Goal: Task Accomplishment & Management: Use online tool/utility

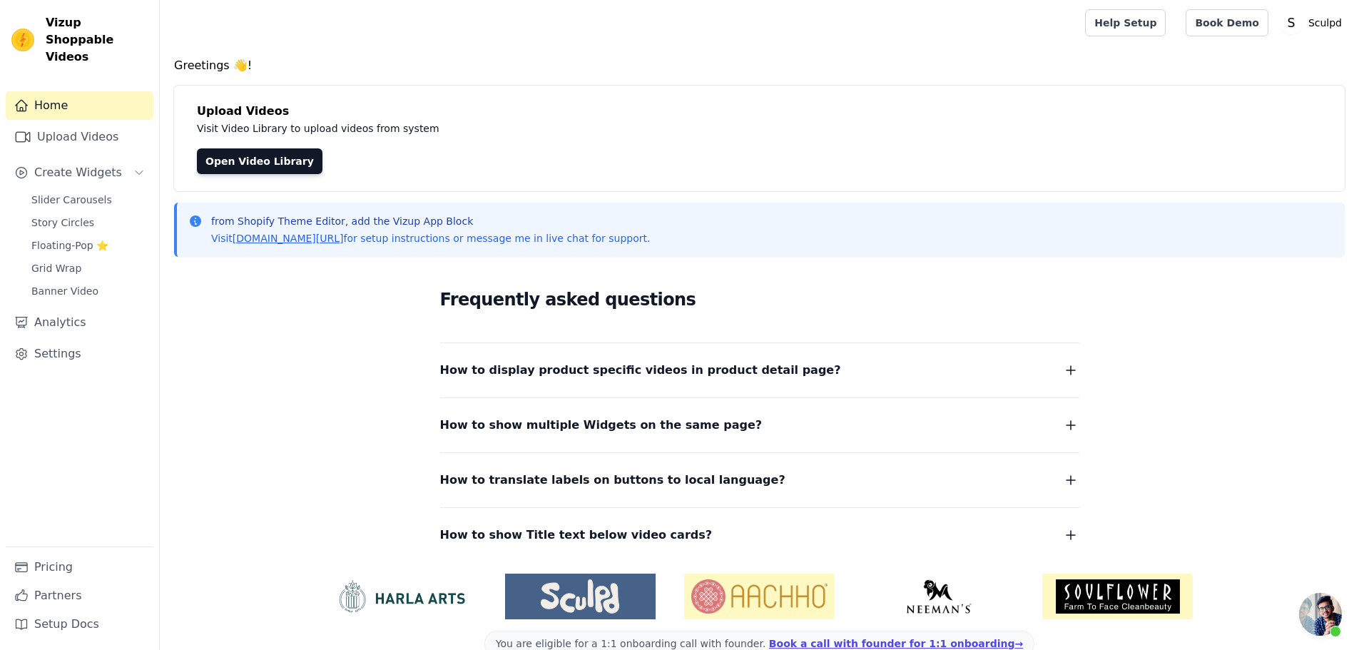
scroll to position [1431, 0]
click at [73, 123] on link "Upload Videos" at bounding box center [80, 137] width 148 height 29
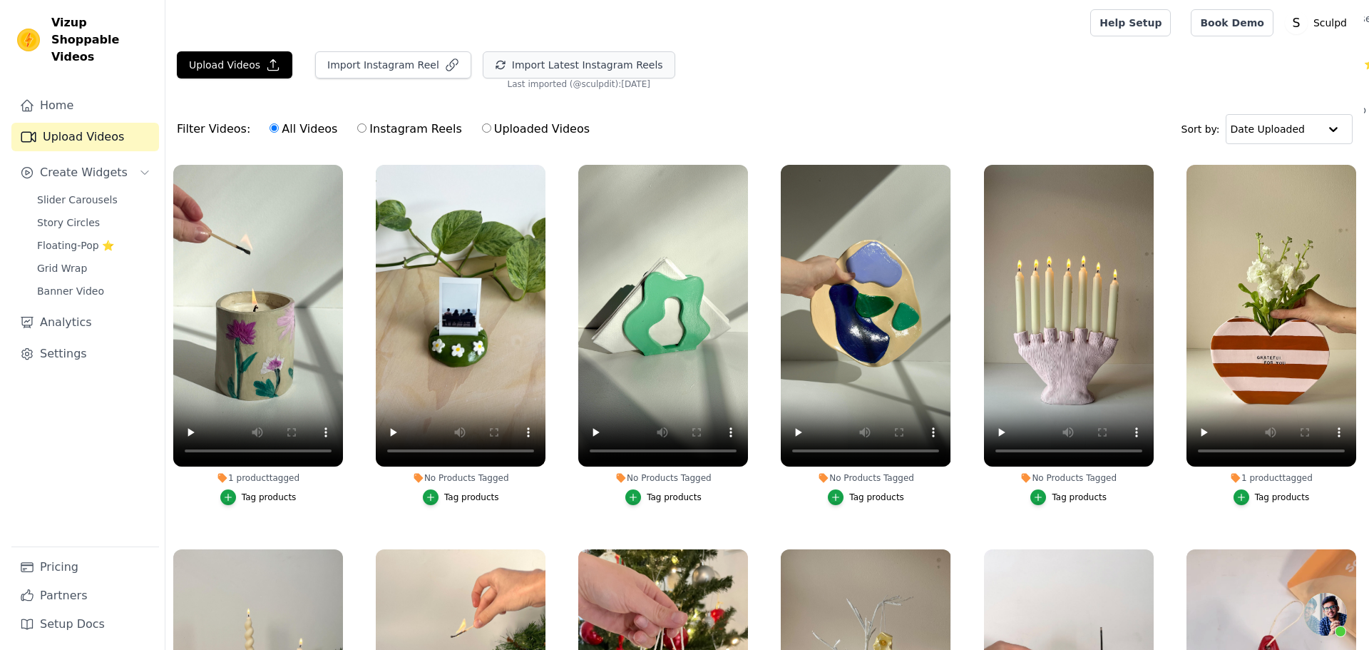
scroll to position [1431, 0]
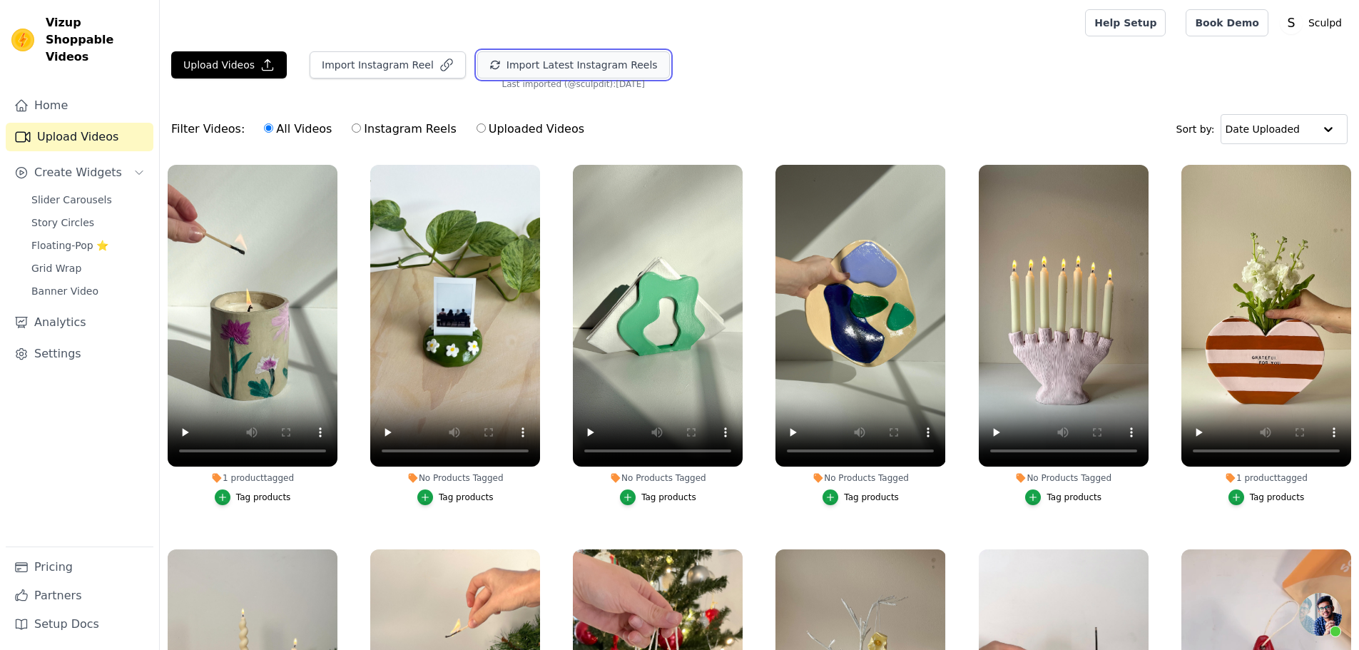
click at [541, 64] on button "Import Latest Instagram Reels" at bounding box center [573, 64] width 193 height 27
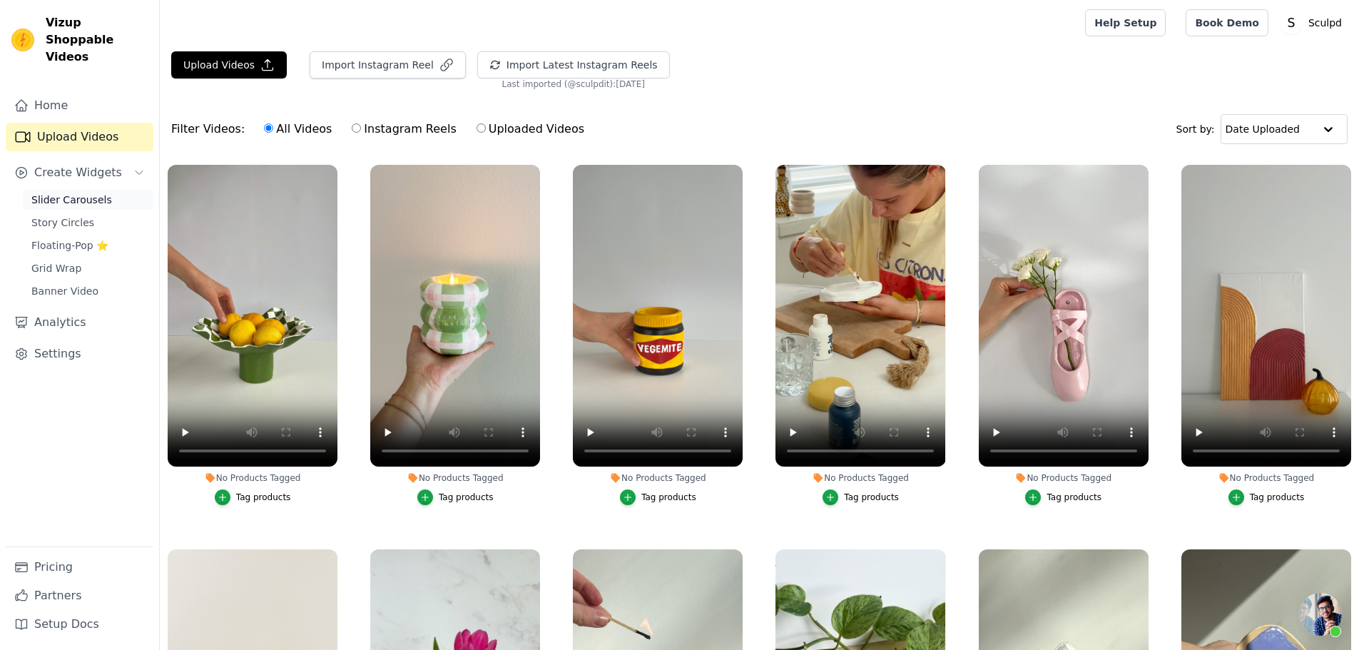
click at [54, 193] on span "Slider Carousels" at bounding box center [71, 200] width 81 height 14
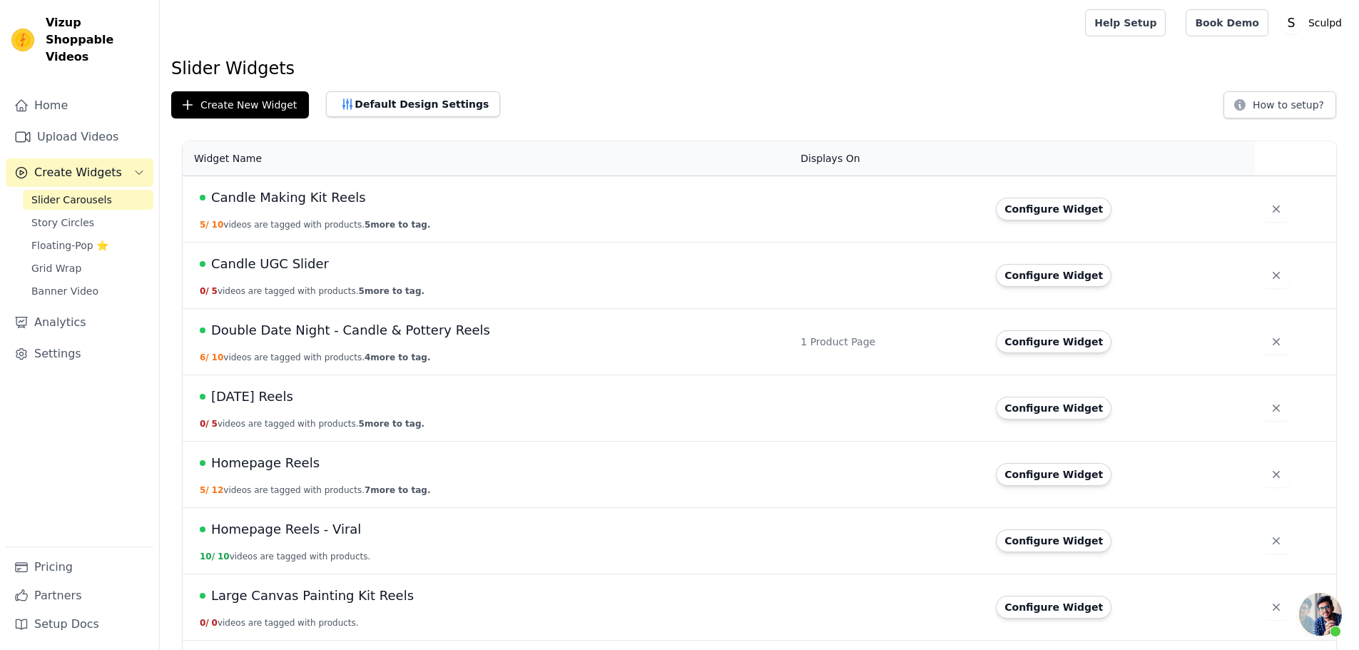
click at [237, 400] on span "[DATE] Reels" at bounding box center [252, 397] width 82 height 20
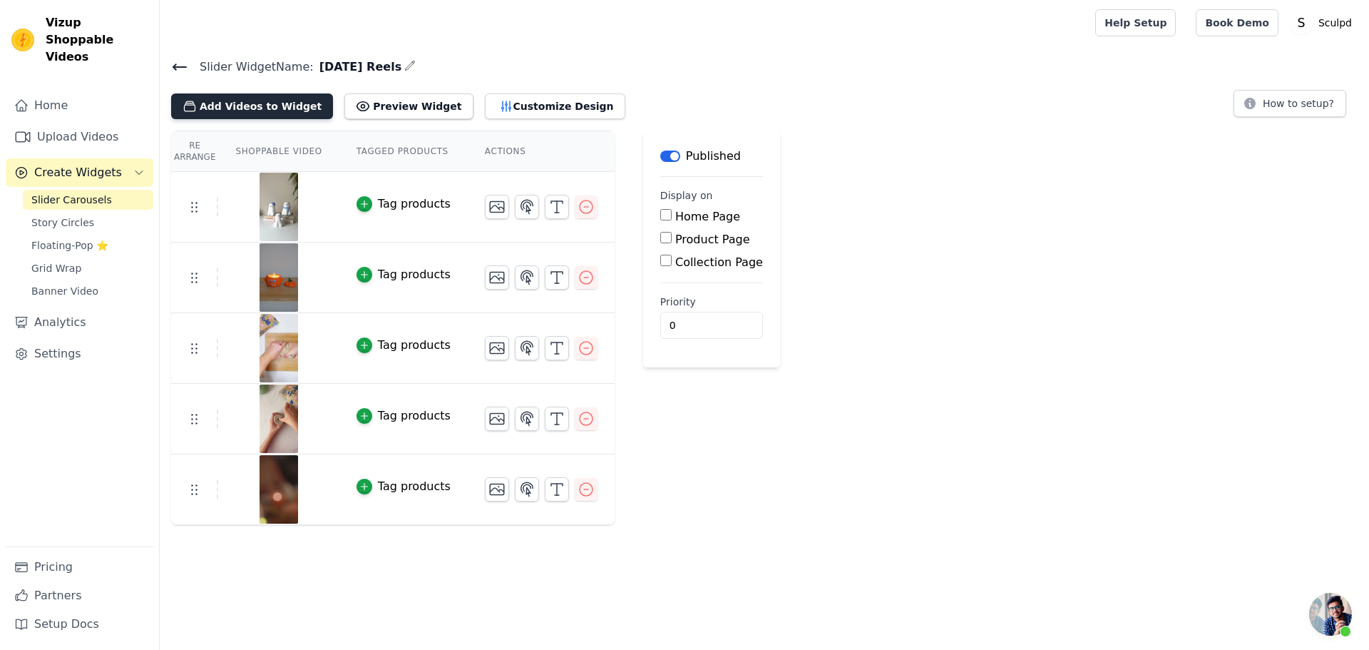
click at [255, 93] on button "Add Videos to Widget" at bounding box center [252, 106] width 162 height 26
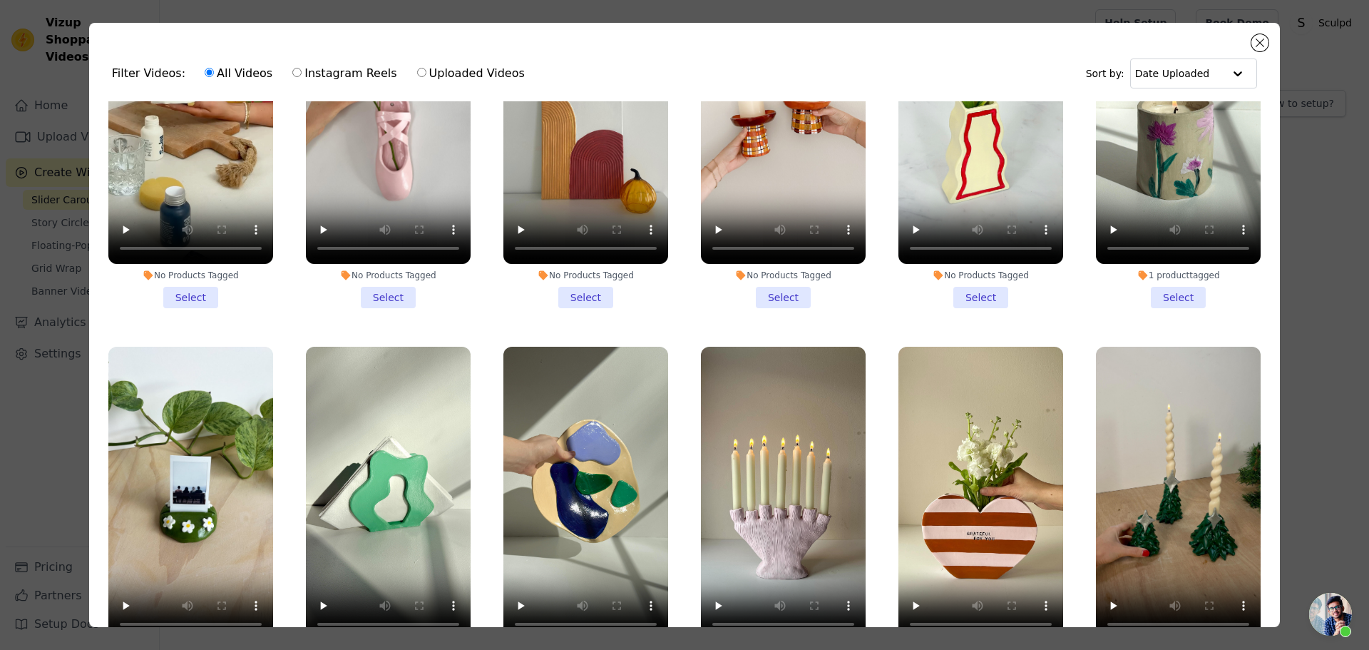
scroll to position [2496, 0]
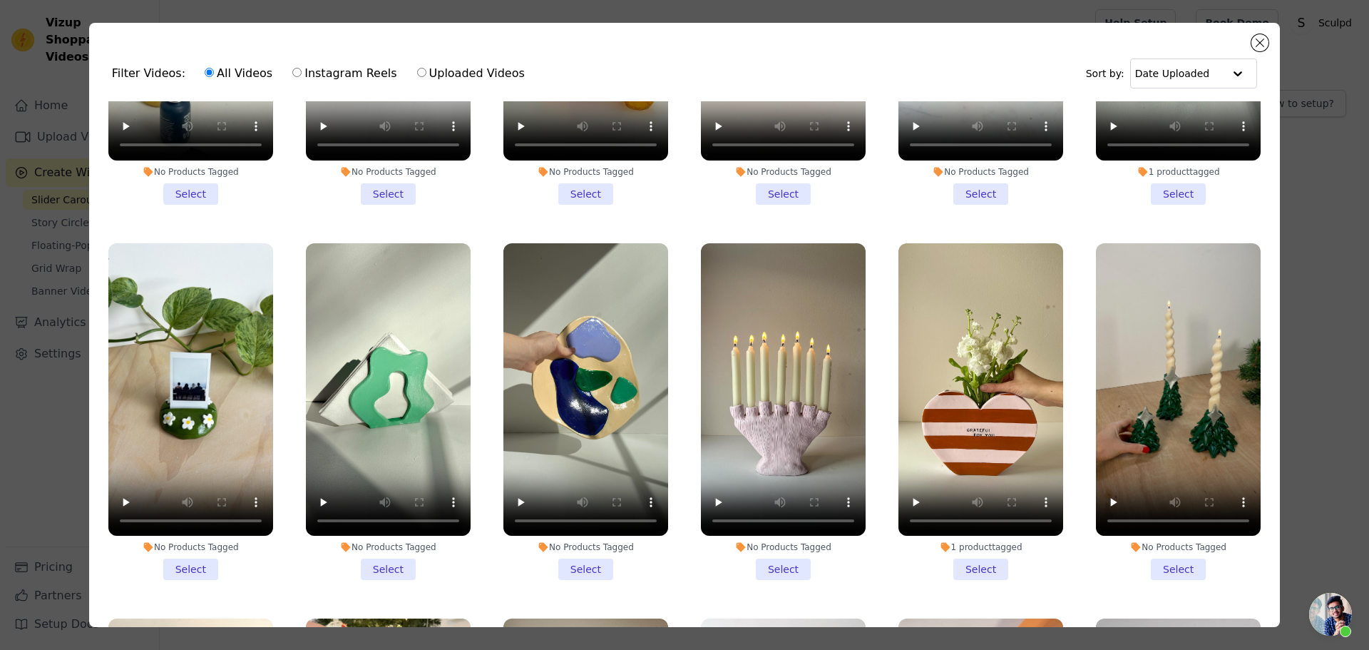
click at [768, 532] on li "No Products Tagged Select" at bounding box center [783, 411] width 165 height 337
click at [0, 0] on input "No Products Tagged Select" at bounding box center [0, 0] width 0 height 0
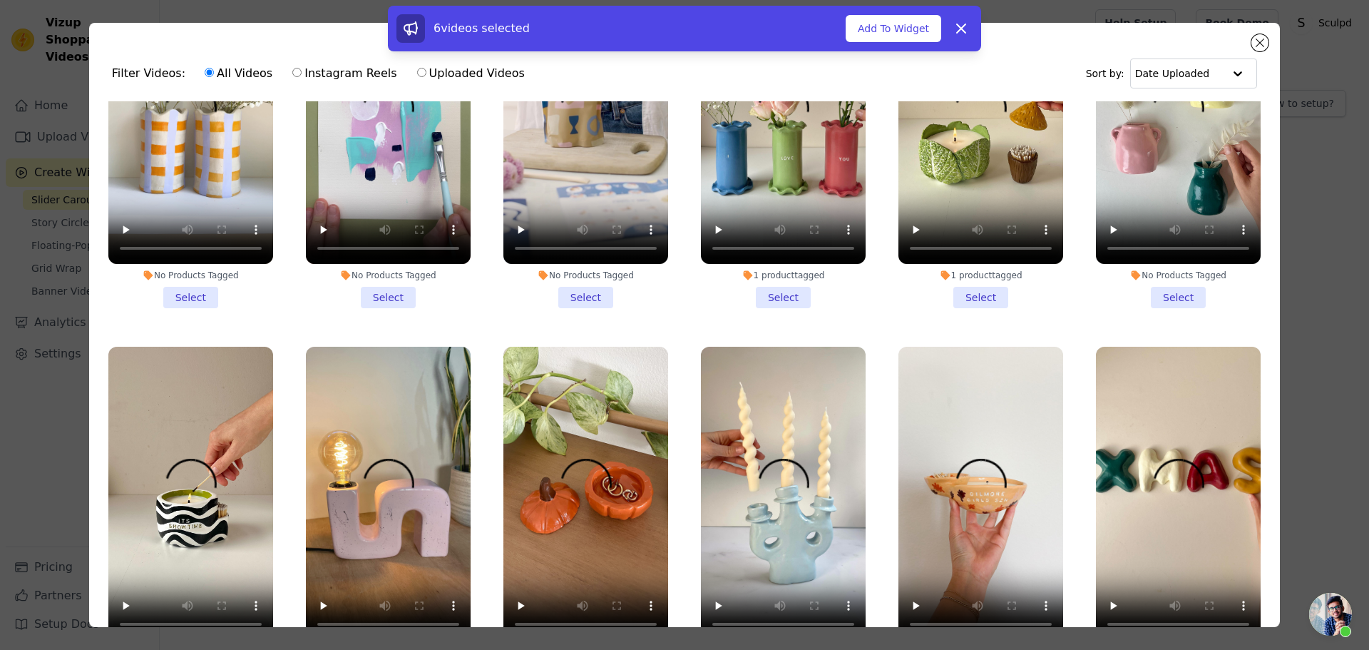
scroll to position [8046, 0]
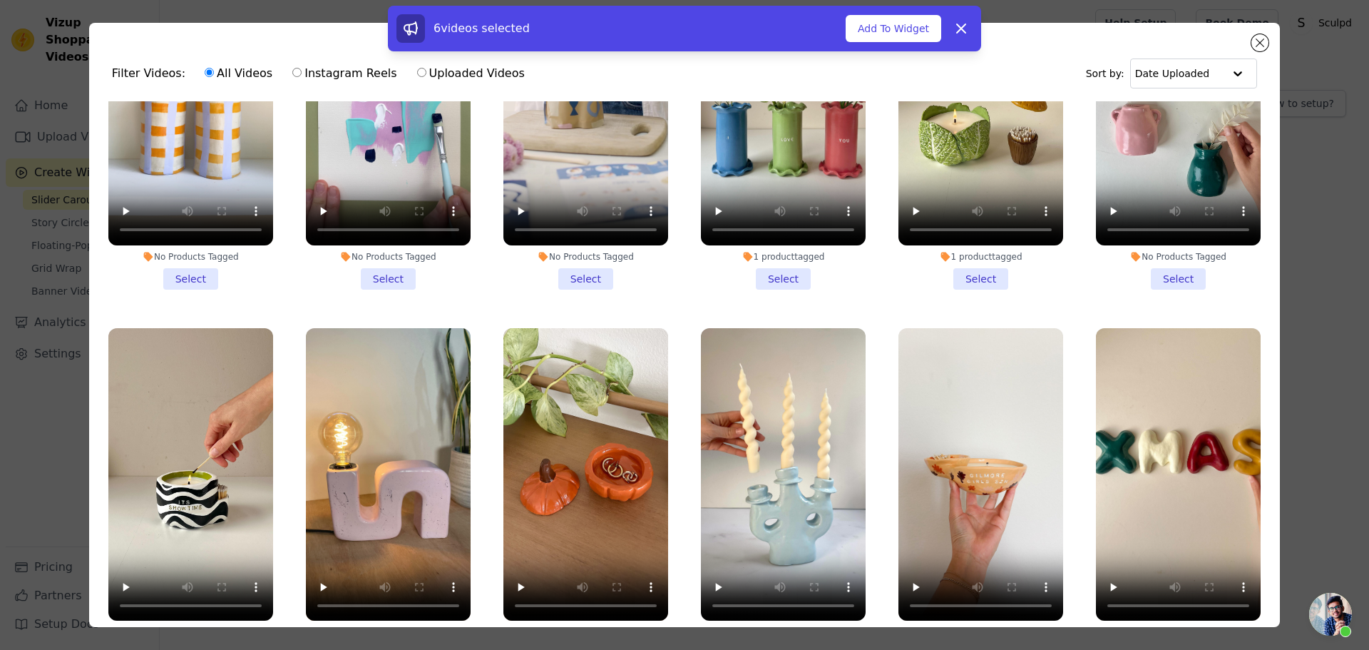
click at [971, 528] on li "No Products Tagged Select" at bounding box center [981, 496] width 165 height 337
click at [0, 0] on input "No Products Tagged Select" at bounding box center [0, 0] width 0 height 0
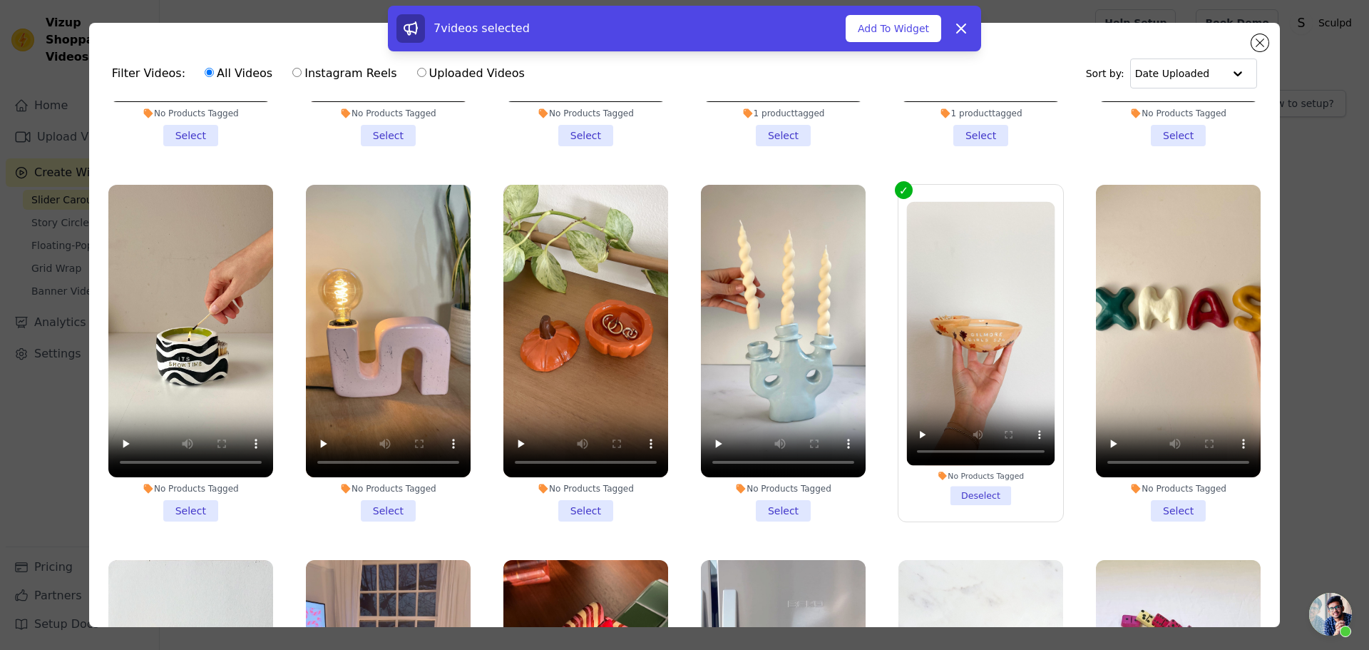
scroll to position [8189, 0]
click at [572, 396] on li "No Products Tagged Select" at bounding box center [585, 353] width 165 height 337
click at [0, 0] on input "No Products Tagged Select" at bounding box center [0, 0] width 0 height 0
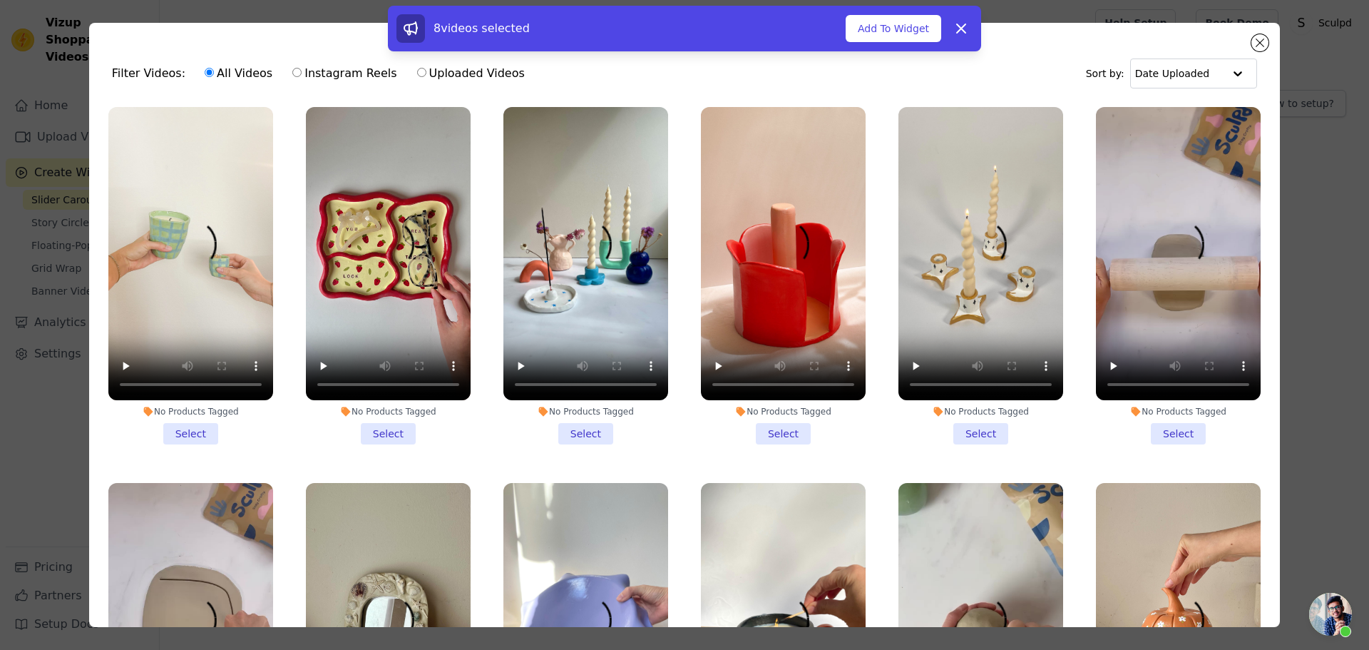
scroll to position [15097, 0]
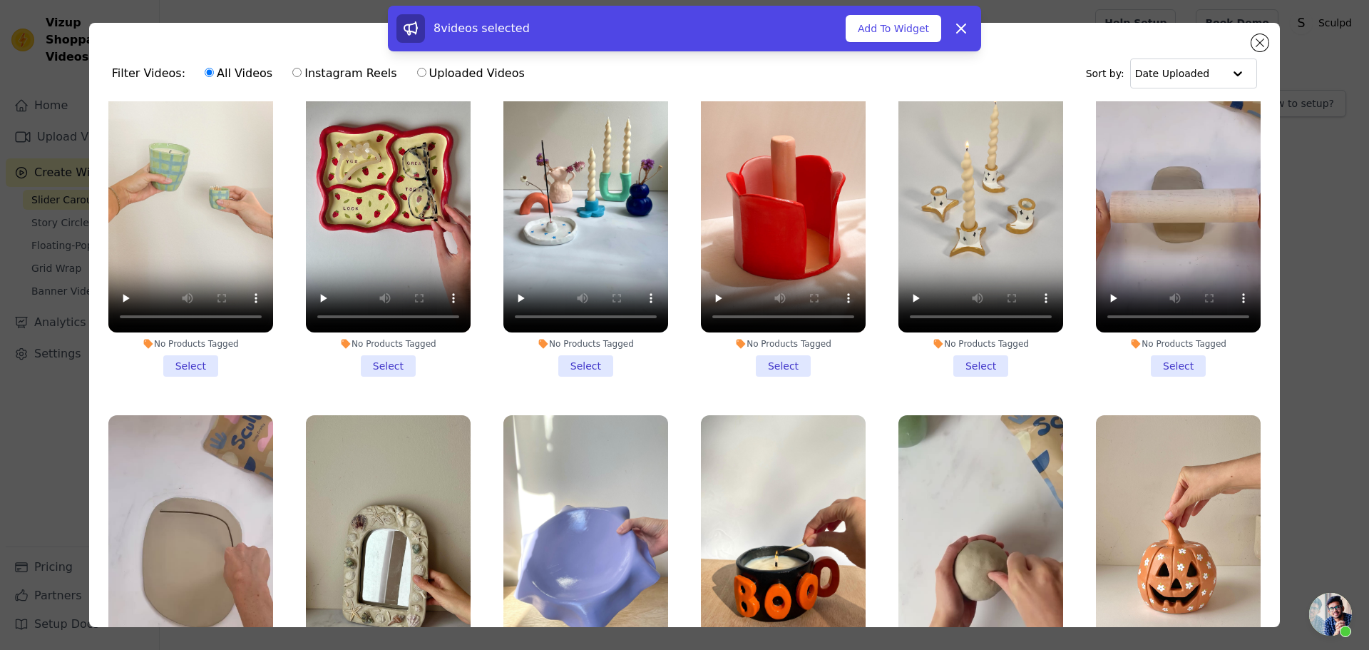
click at [1155, 516] on li "1 product tagged Select" at bounding box center [1178, 583] width 165 height 337
click at [0, 0] on input "1 product tagged Select" at bounding box center [0, 0] width 0 height 0
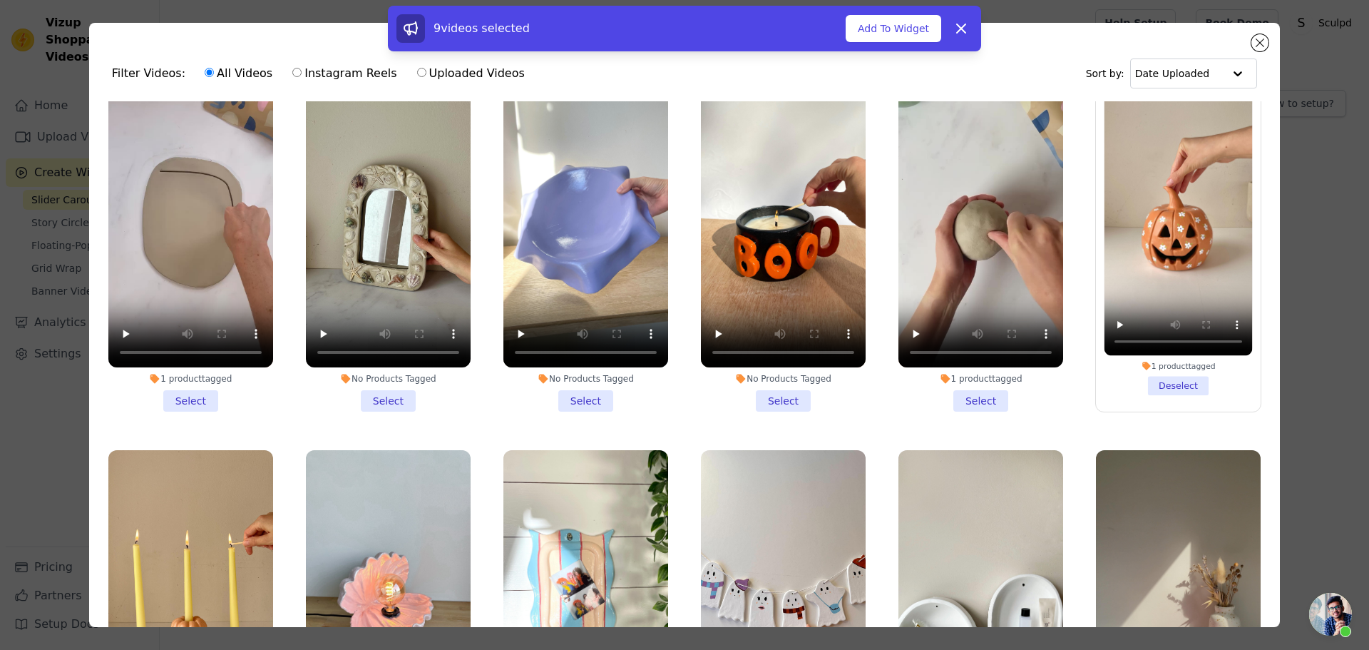
scroll to position [15454, 0]
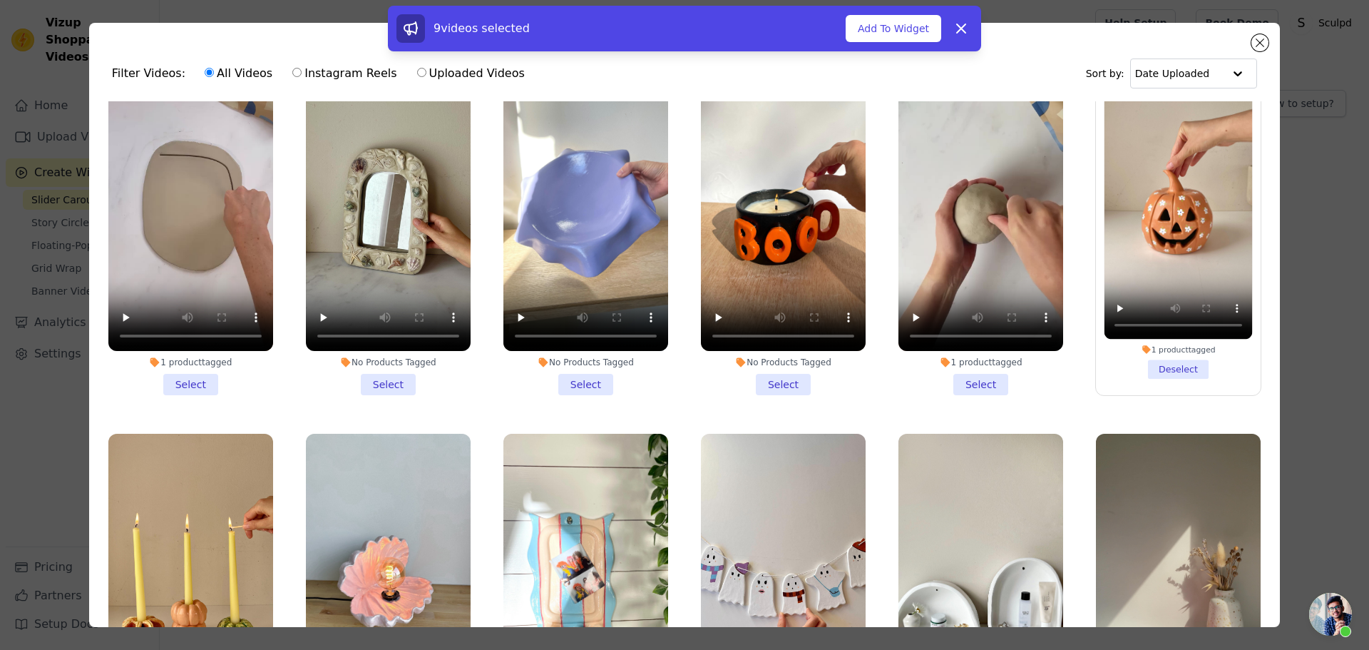
click at [774, 538] on li "No Products Tagged Select" at bounding box center [783, 602] width 165 height 337
click at [0, 0] on input "No Products Tagged Select" at bounding box center [0, 0] width 0 height 0
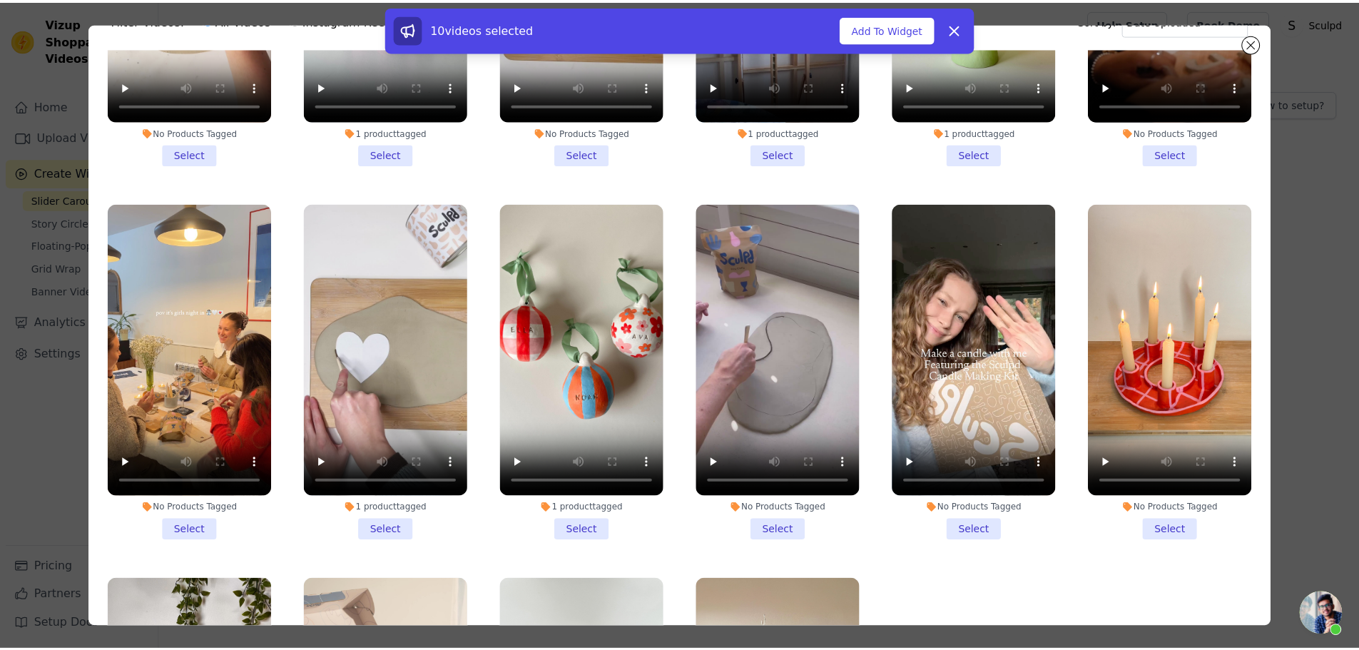
scroll to position [124, 0]
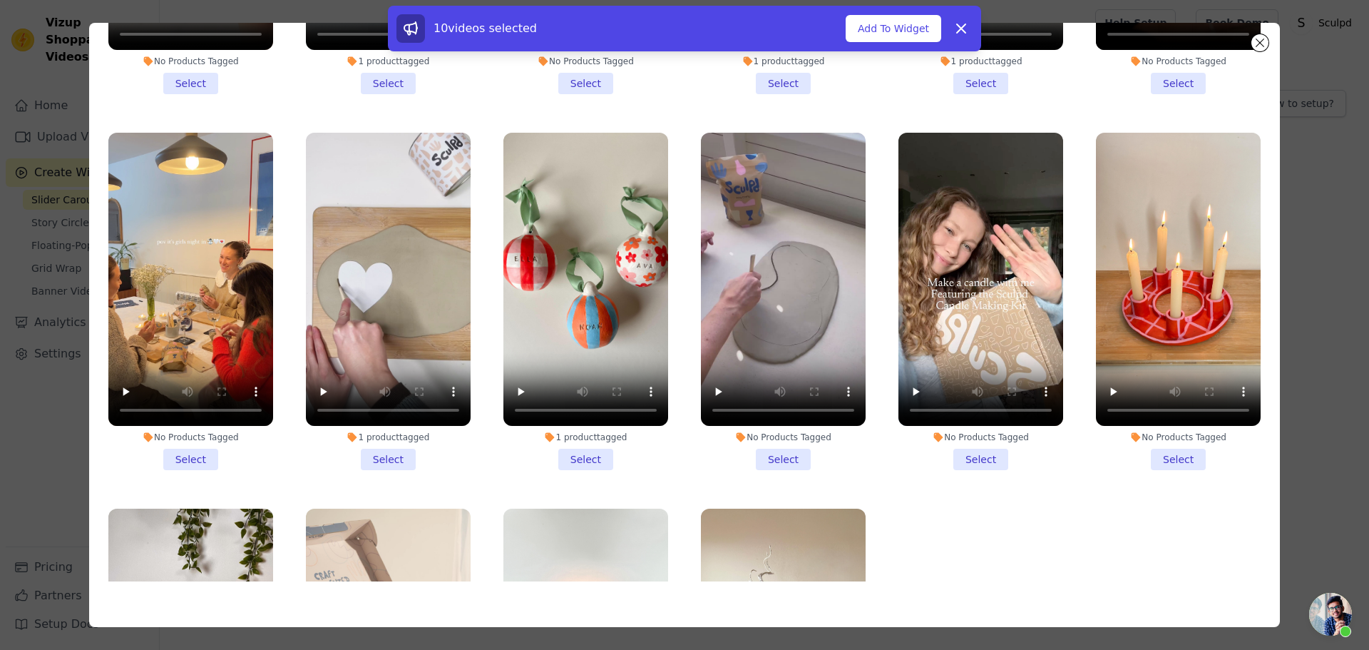
click at [0, 0] on input "No Products Tagged Select" at bounding box center [0, 0] width 0 height 0
click at [883, 29] on button "Add To Widget" at bounding box center [894, 28] width 96 height 27
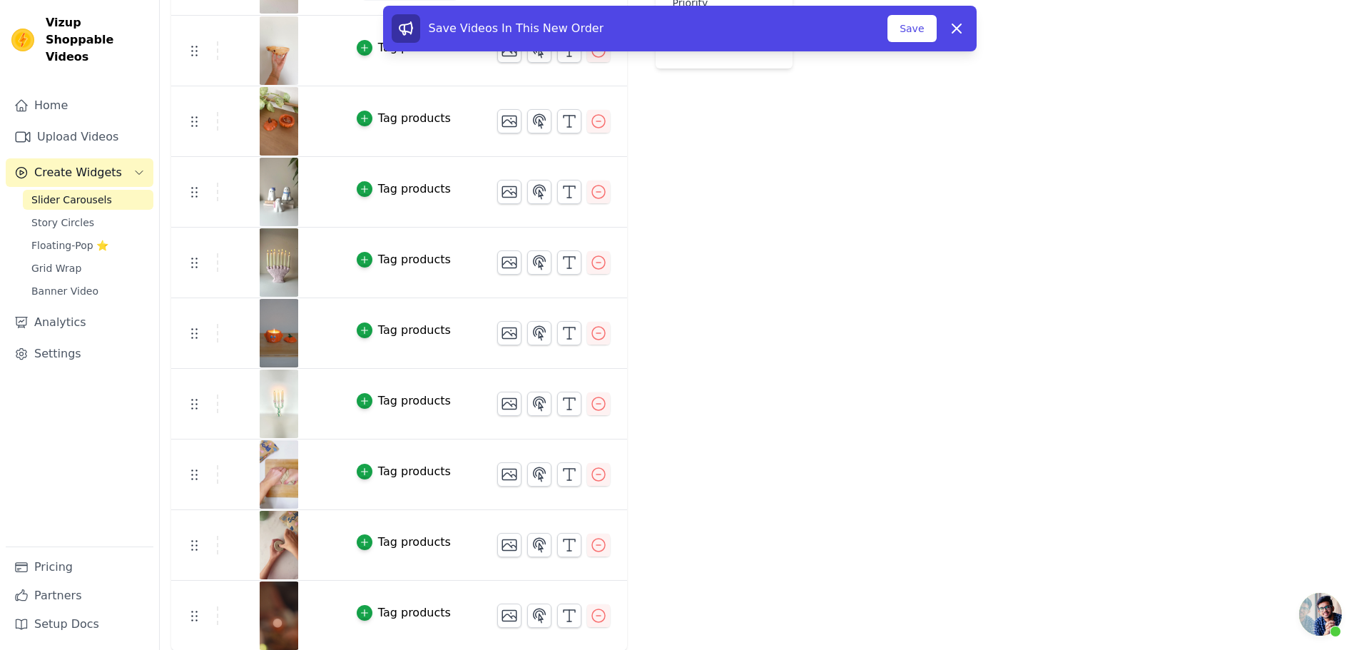
scroll to position [300, 0]
click at [590, 610] on icon "button" at bounding box center [598, 614] width 17 height 17
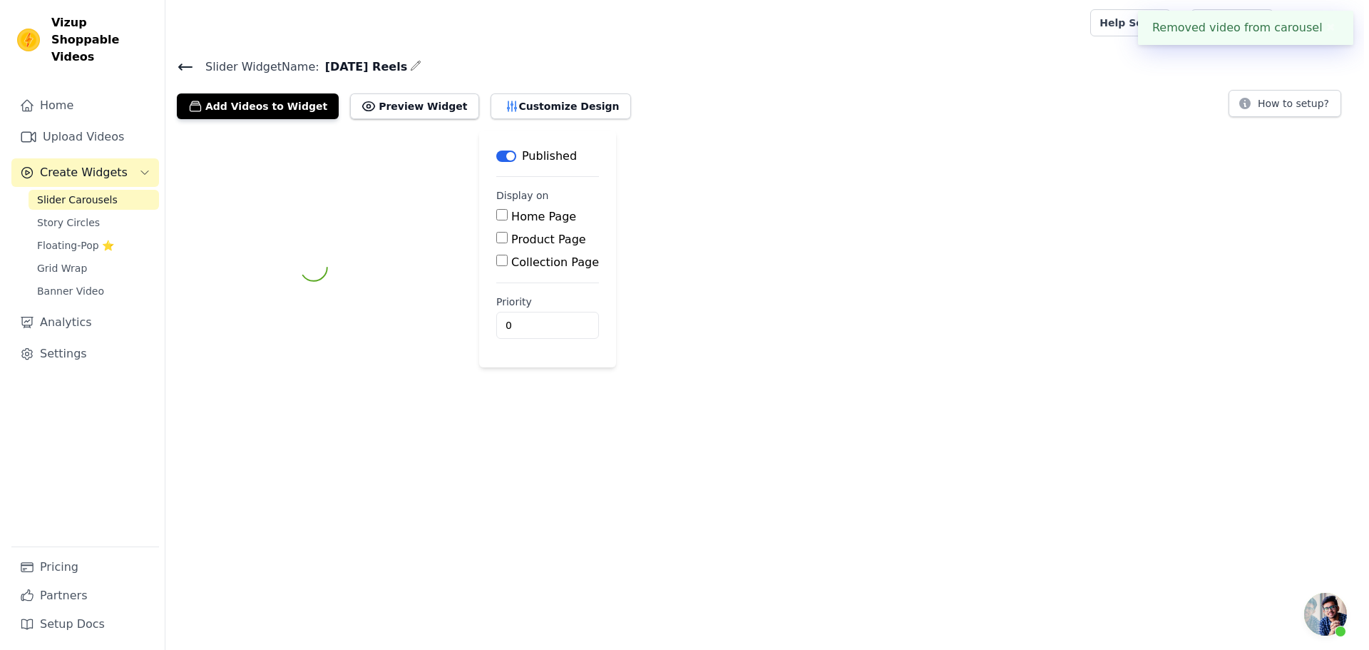
scroll to position [0, 0]
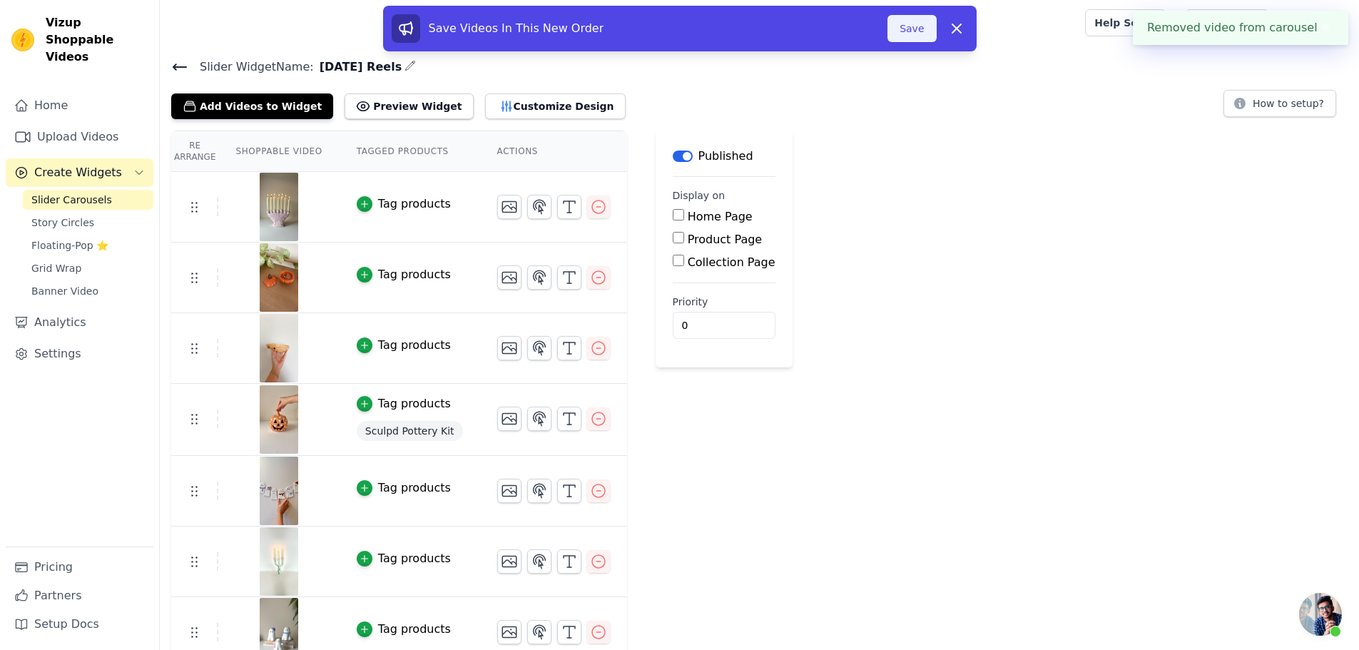
click at [903, 20] on button "Save" at bounding box center [911, 28] width 48 height 27
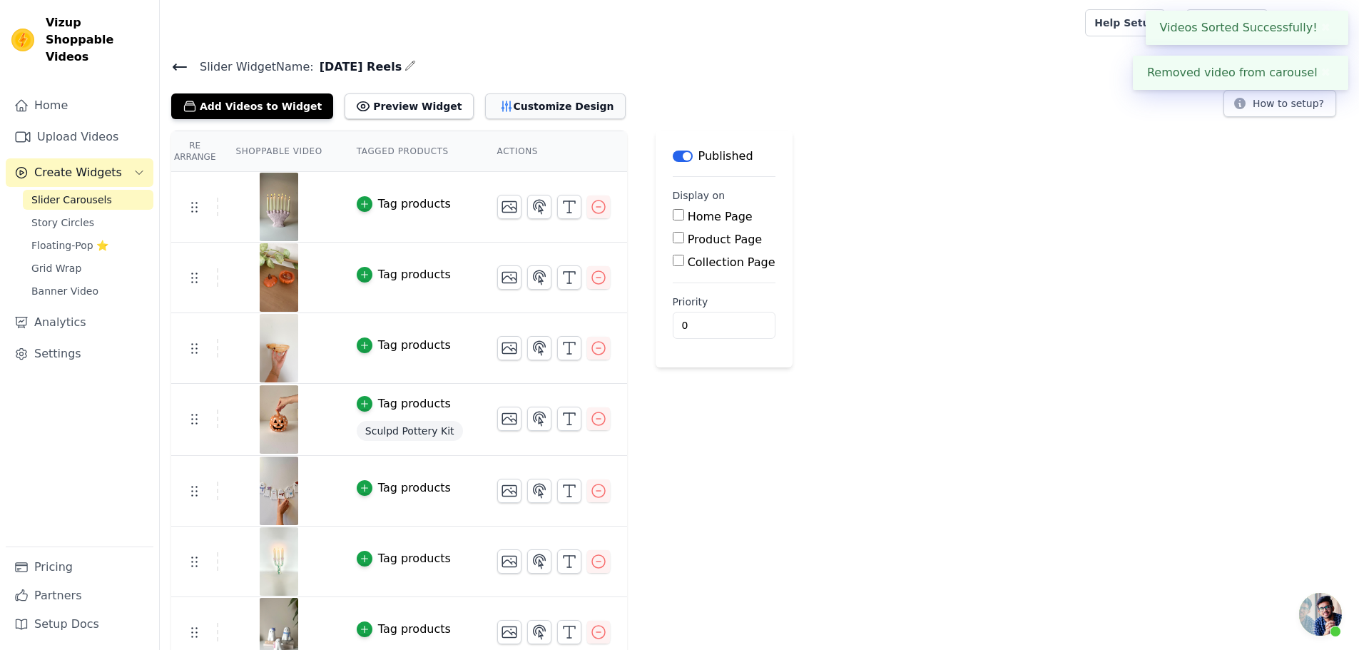
click at [530, 102] on button "Customize Design" at bounding box center [555, 106] width 140 height 26
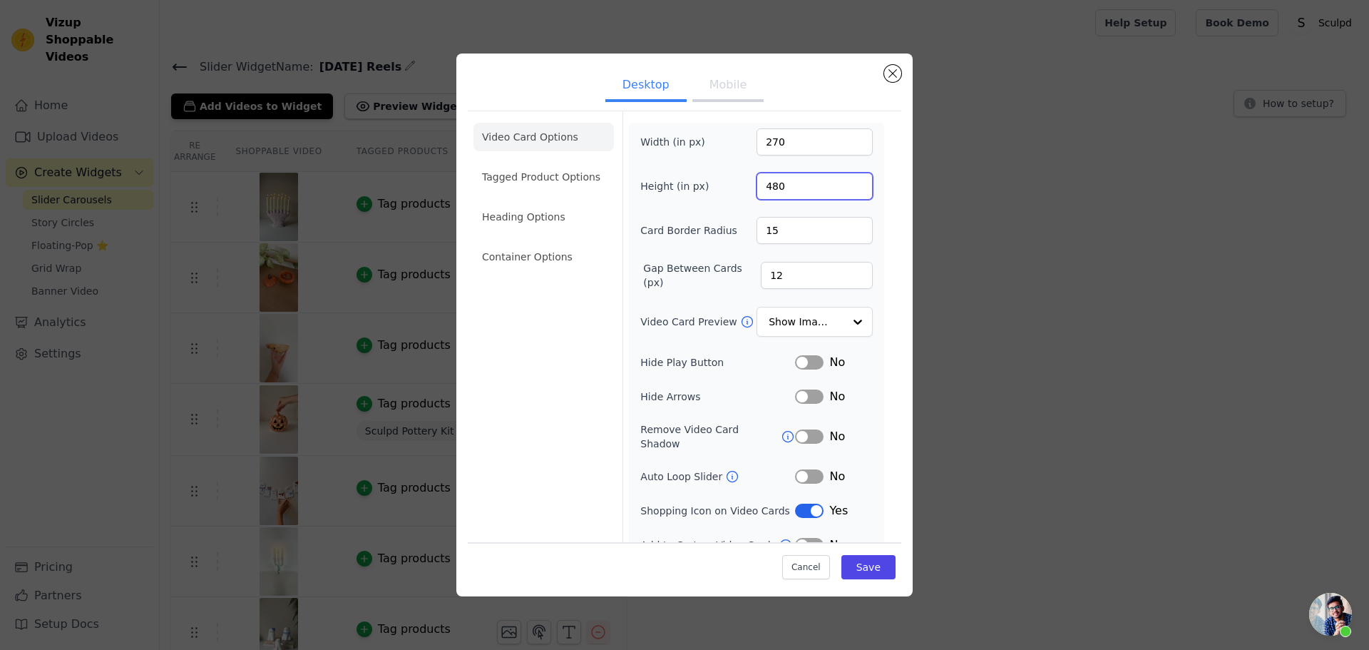
click at [770, 187] on input "480" at bounding box center [815, 186] width 116 height 27
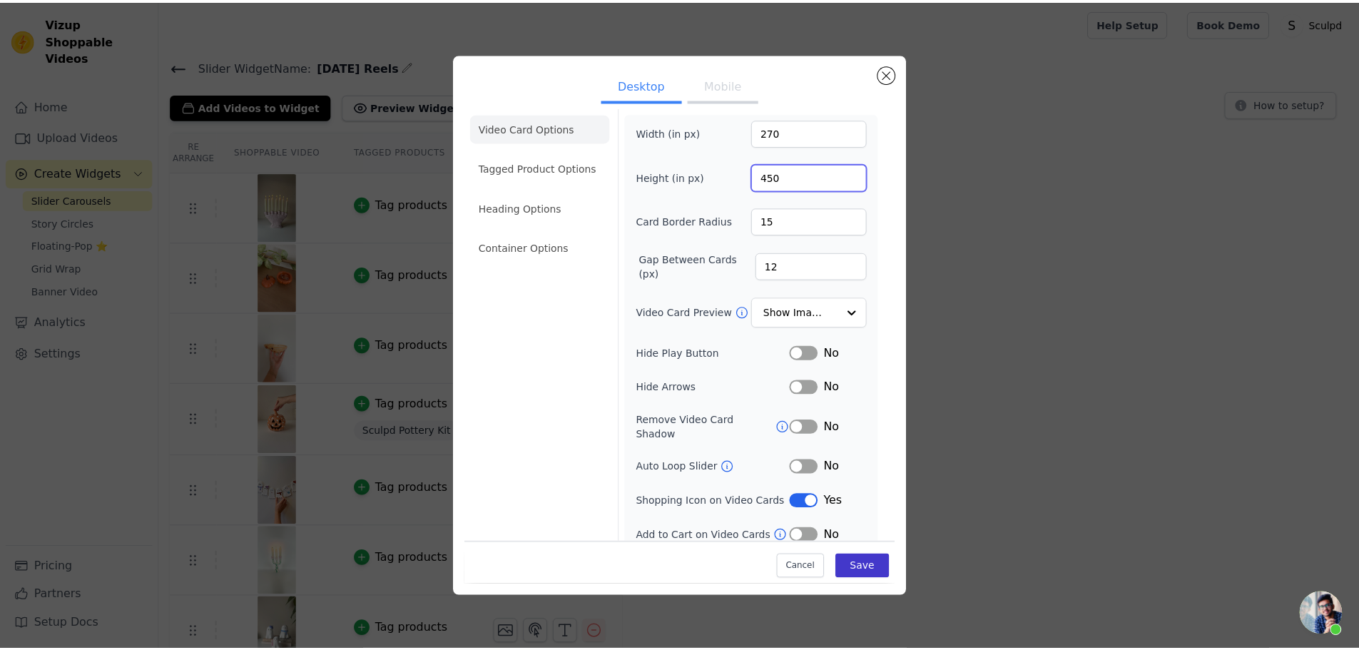
scroll to position [10, 0]
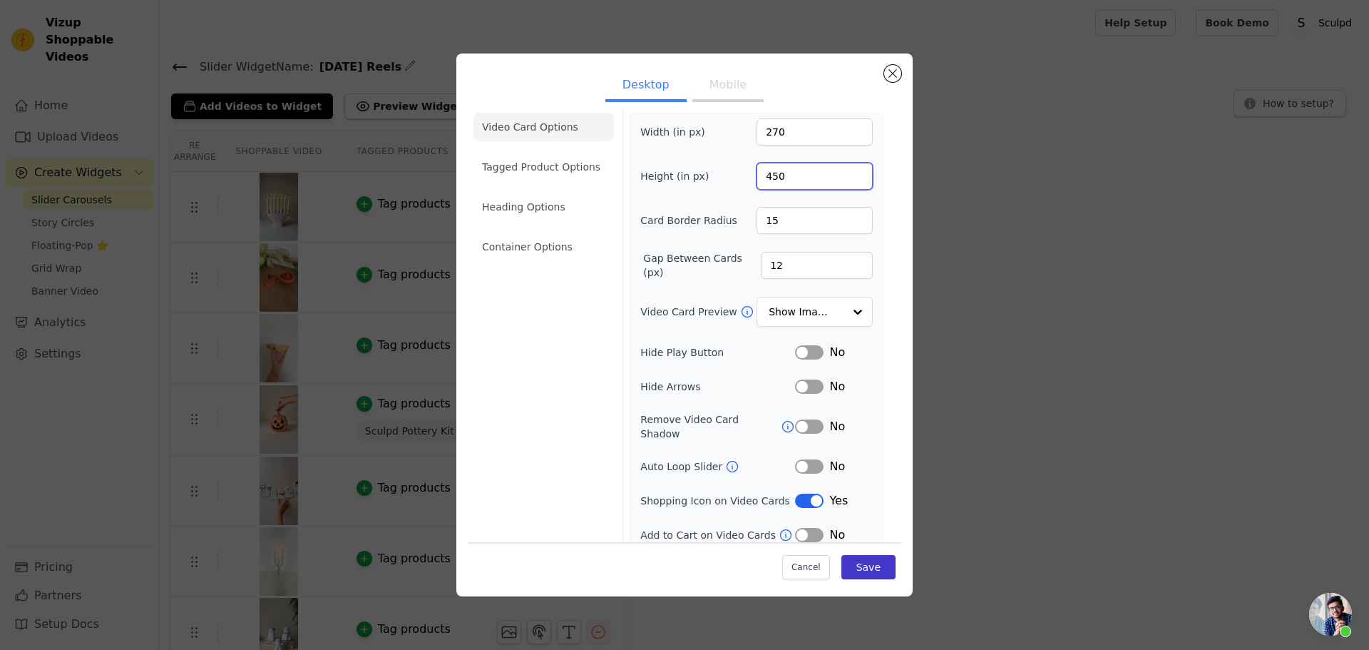
type input "450"
click at [874, 569] on button "Save" at bounding box center [868, 567] width 54 height 24
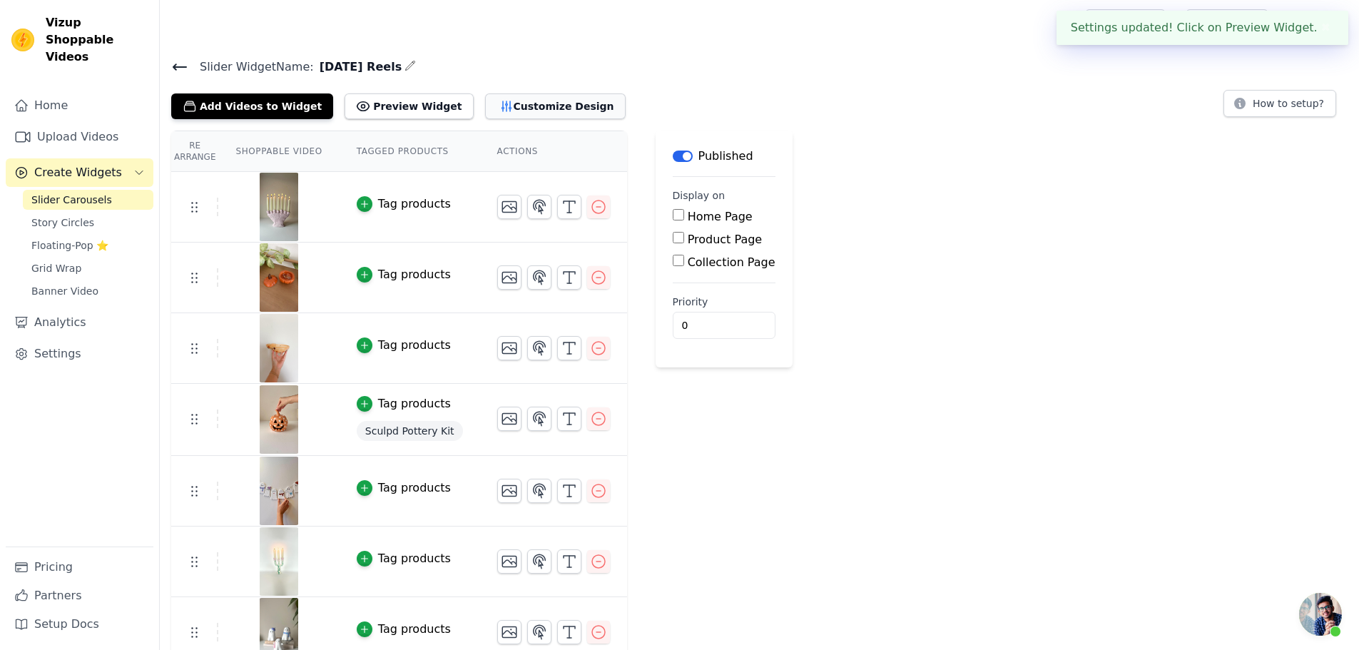
click at [543, 106] on button "Customize Design" at bounding box center [555, 106] width 140 height 26
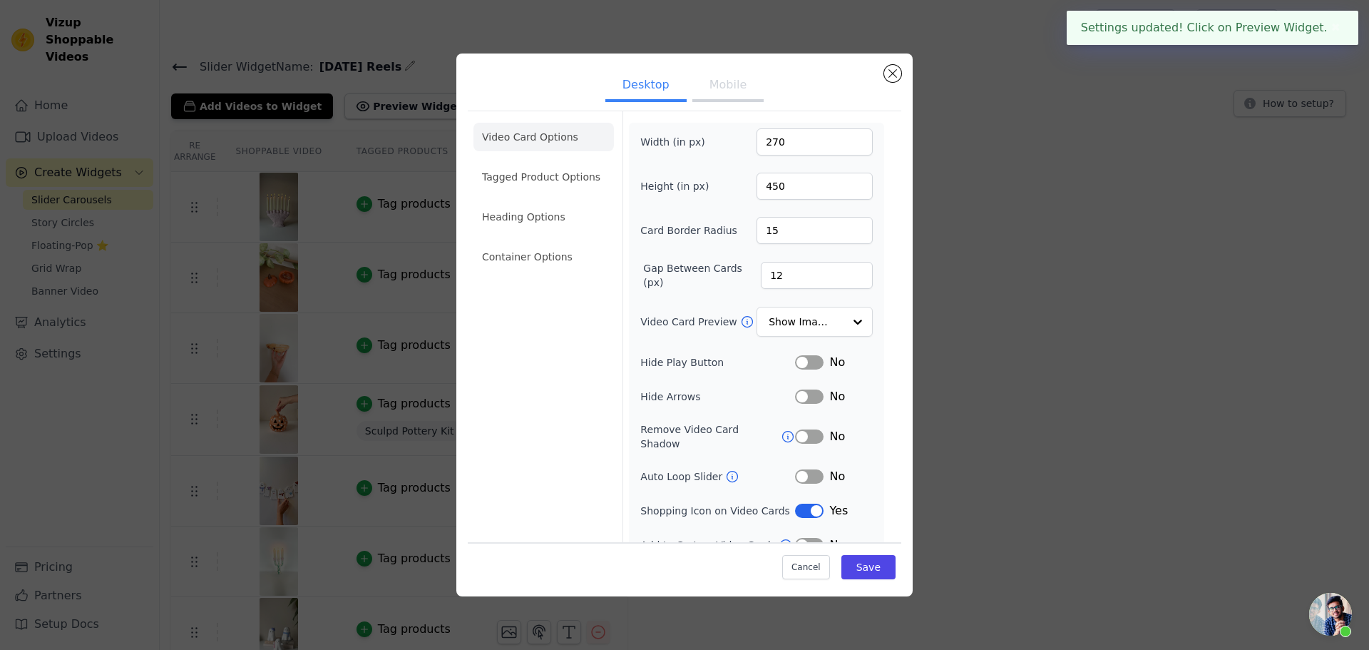
click at [719, 84] on button "Mobile" at bounding box center [727, 86] width 71 height 31
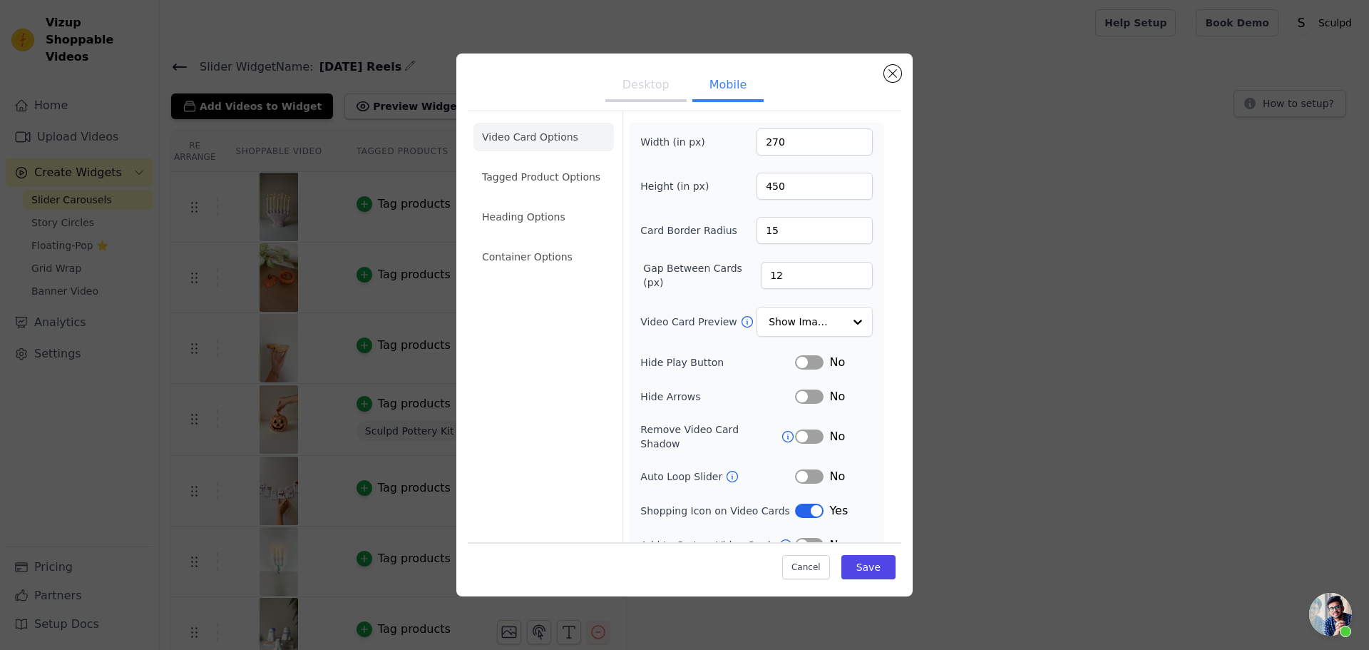
click at [804, 401] on button "Label" at bounding box center [809, 396] width 29 height 14
click at [872, 563] on button "Save" at bounding box center [868, 567] width 54 height 24
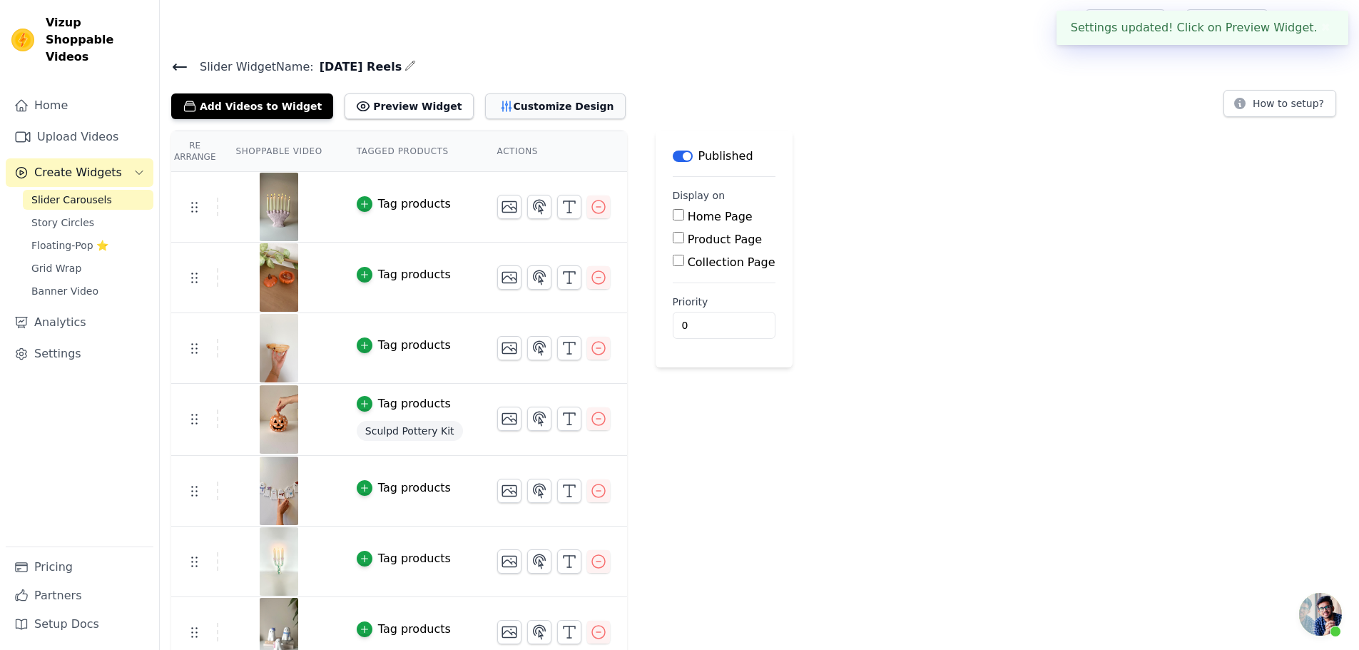
click at [524, 110] on button "Customize Design" at bounding box center [555, 106] width 140 height 26
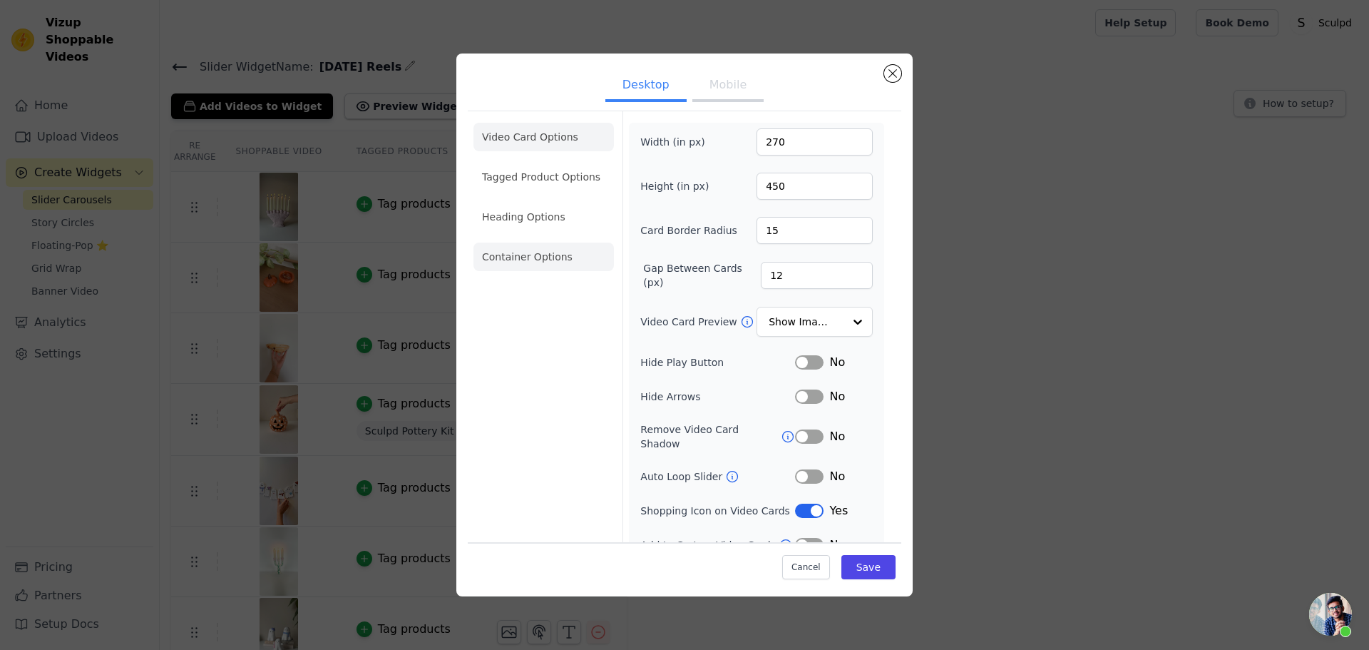
click at [518, 262] on li "Container Options" at bounding box center [544, 256] width 140 height 29
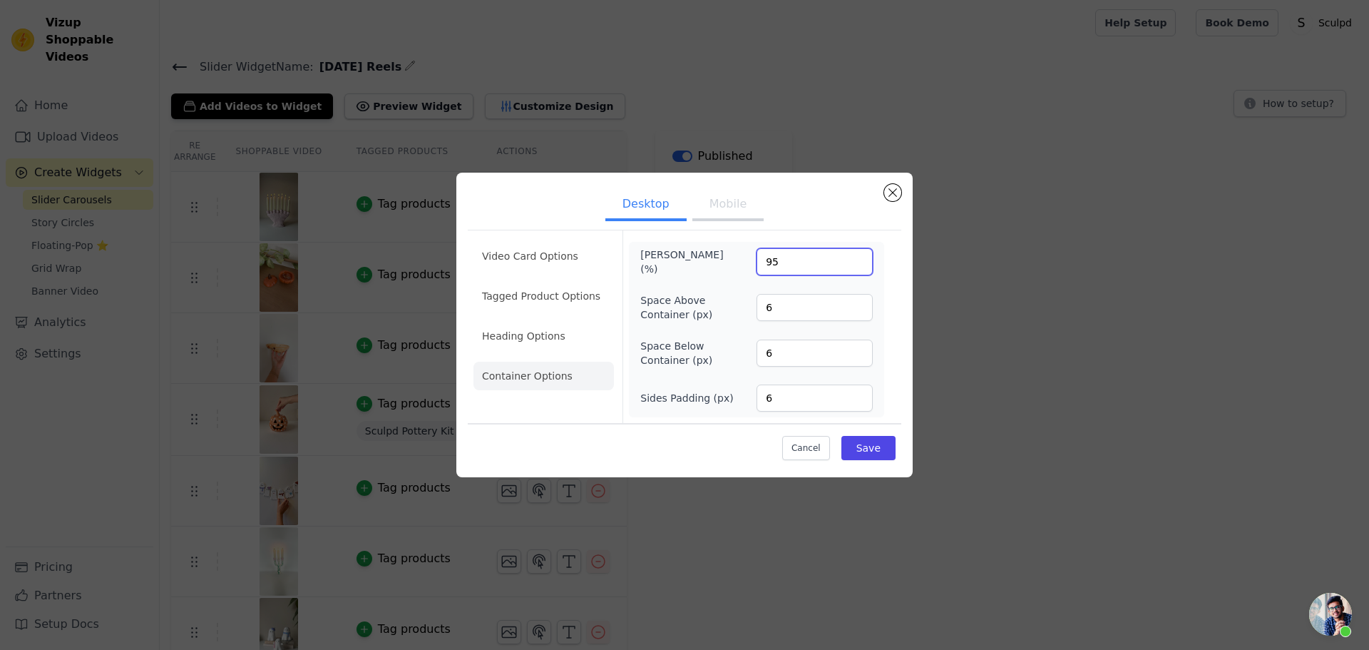
click at [771, 262] on input "95" at bounding box center [815, 261] width 116 height 27
type input "100"
click at [875, 449] on button "Save" at bounding box center [868, 448] width 54 height 24
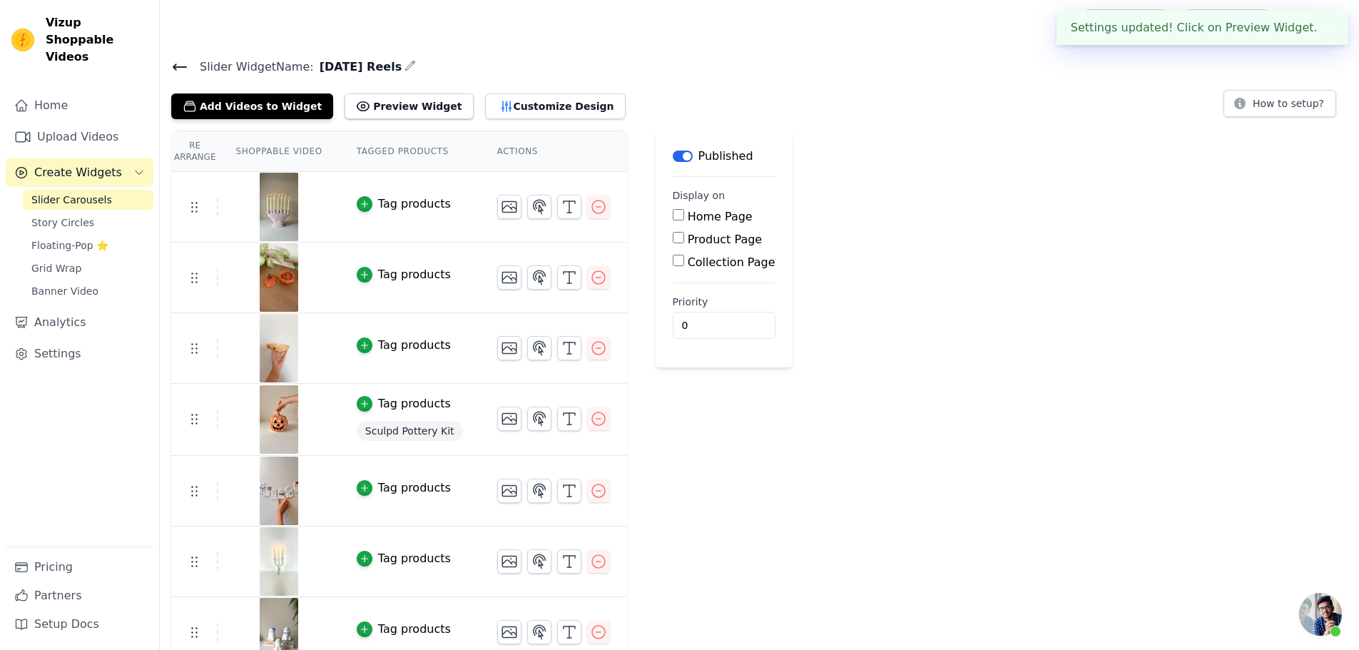
click at [485, 110] on button "Customize Design" at bounding box center [555, 106] width 140 height 26
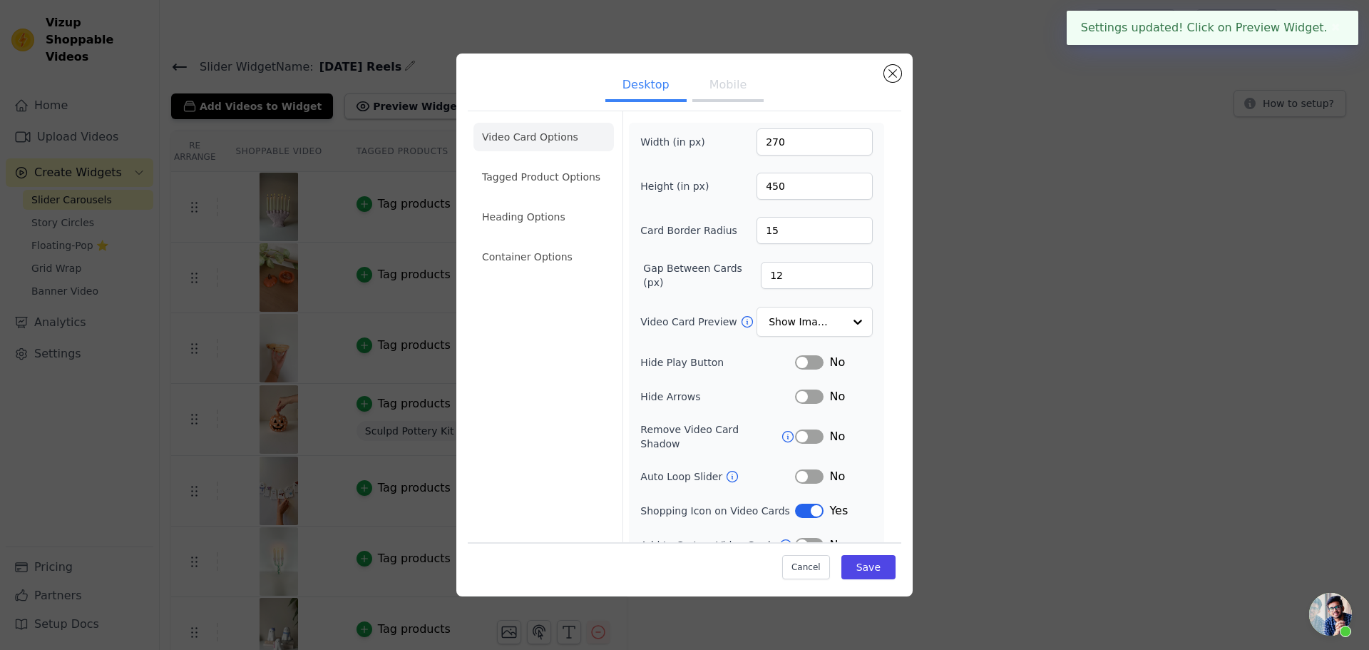
click at [699, 86] on button "Mobile" at bounding box center [727, 86] width 71 height 31
click at [526, 251] on li "Container Options" at bounding box center [544, 256] width 140 height 29
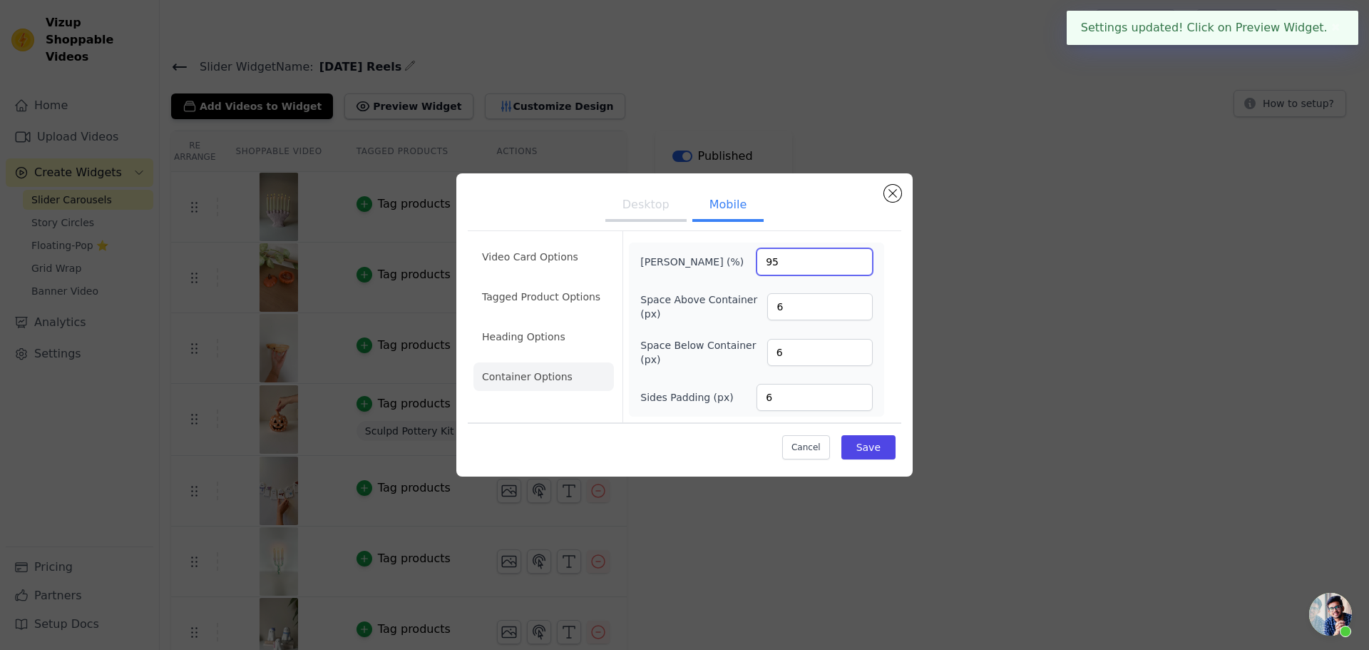
click at [769, 262] on input "95" at bounding box center [815, 261] width 116 height 27
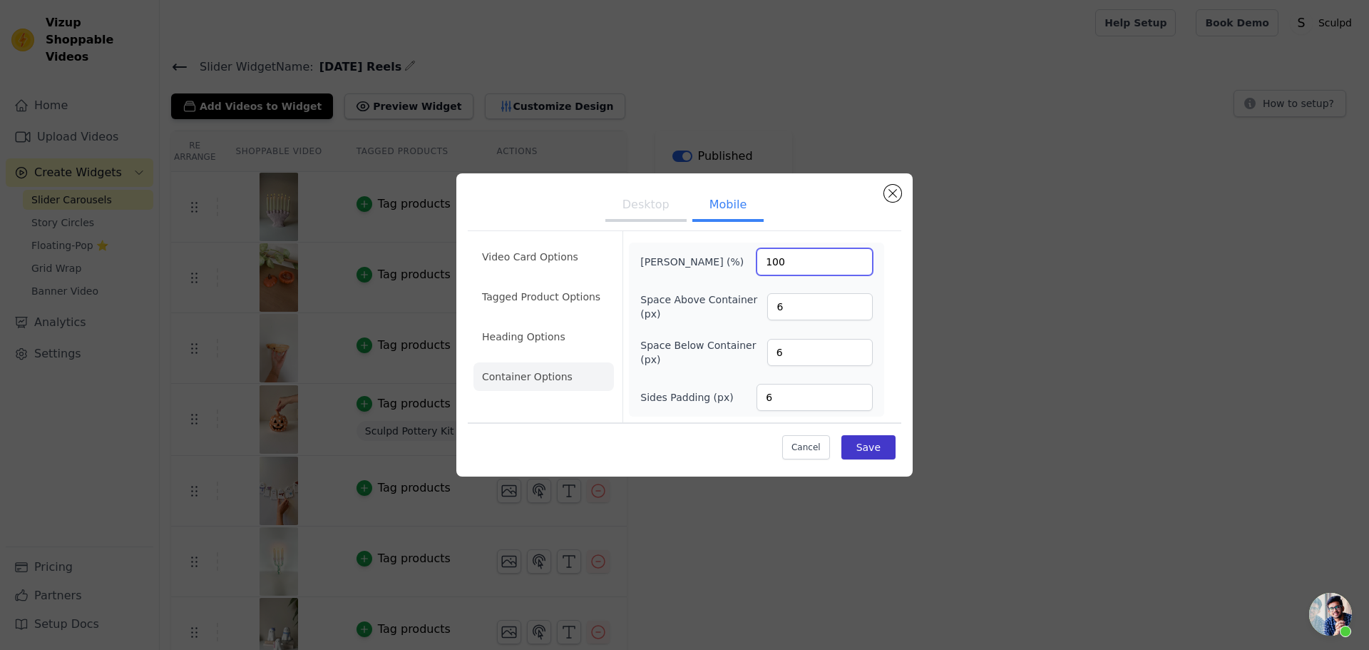
type input "100"
click at [880, 451] on button "Save" at bounding box center [868, 447] width 54 height 24
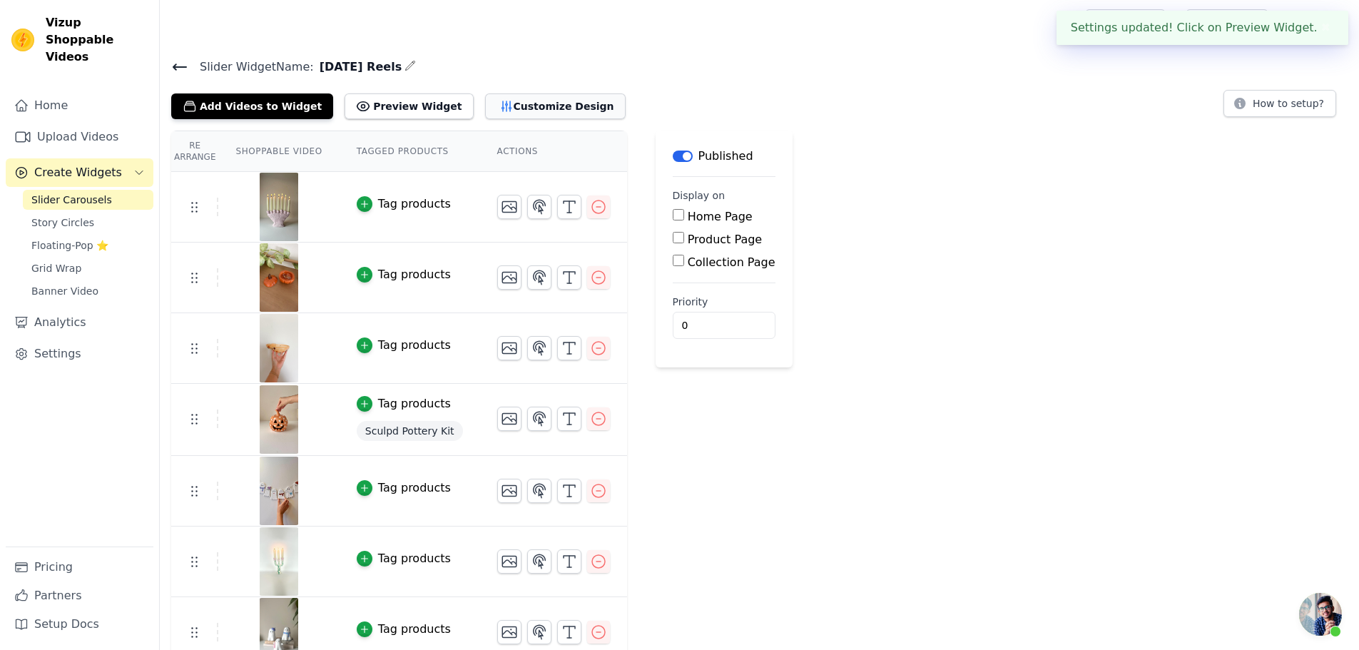
click at [522, 109] on button "Customize Design" at bounding box center [555, 106] width 140 height 26
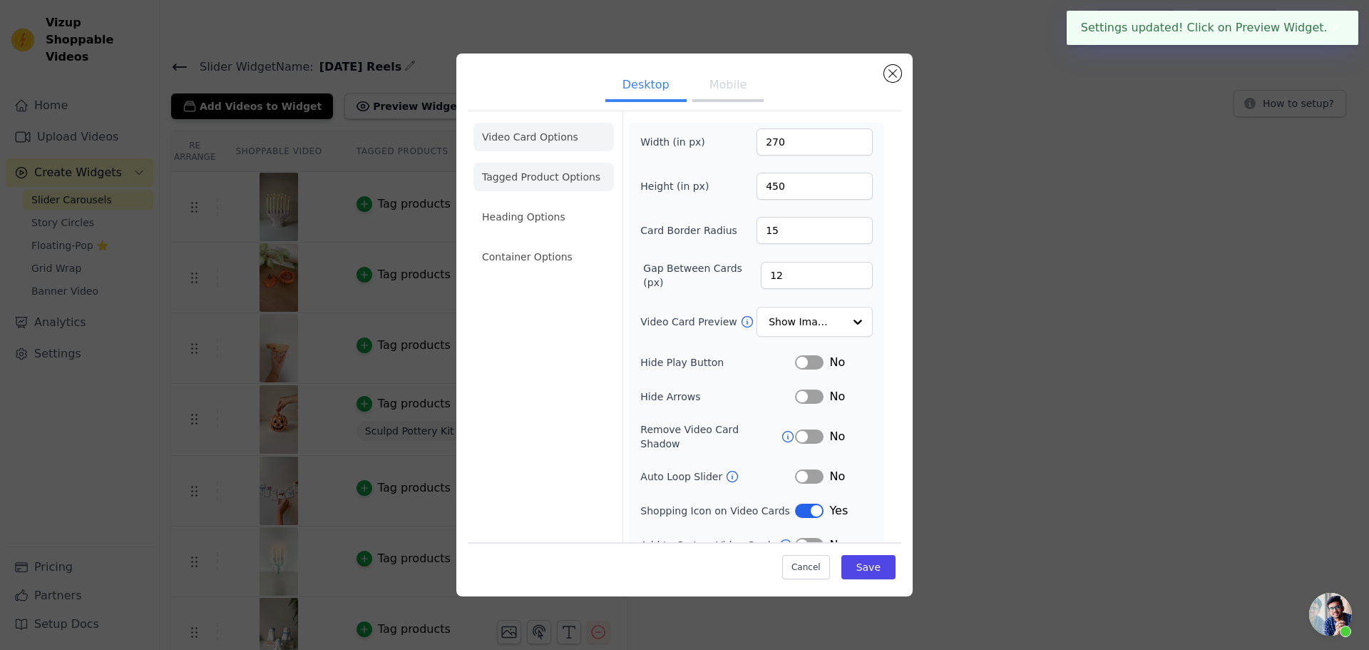
click at [542, 176] on li "Tagged Product Options" at bounding box center [544, 177] width 140 height 29
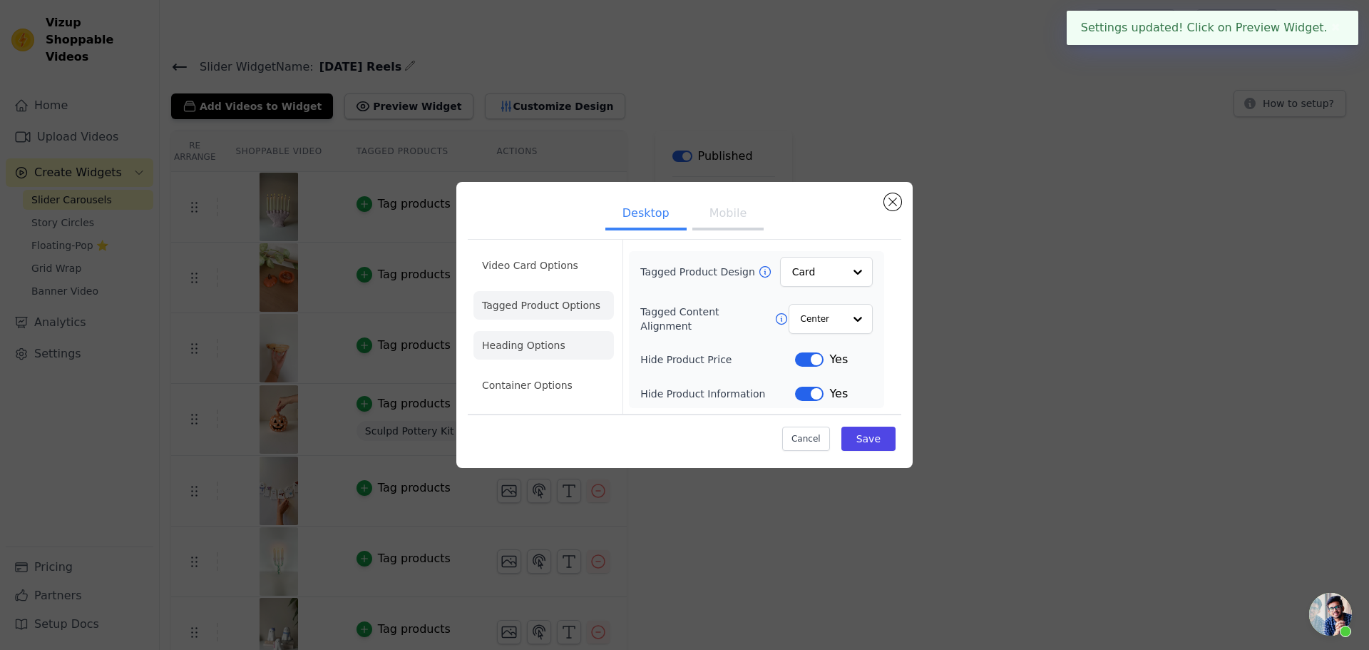
click at [511, 352] on li "Heading Options" at bounding box center [544, 345] width 140 height 29
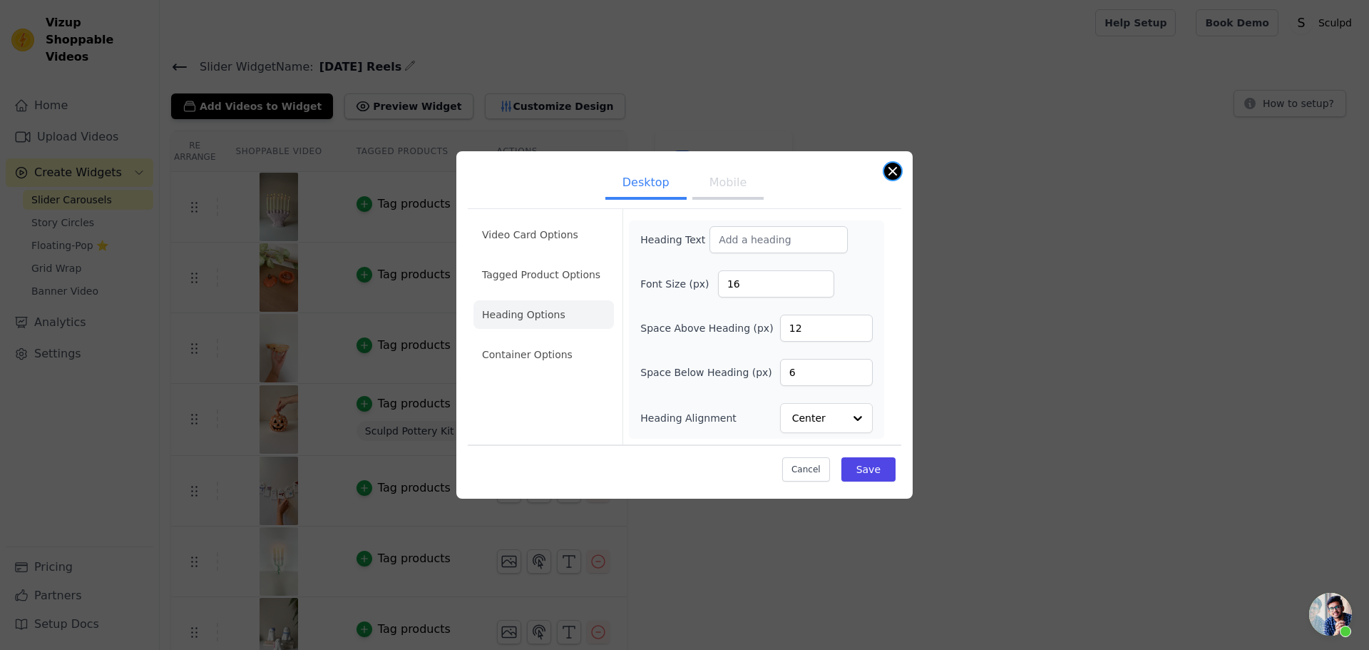
click at [892, 166] on button "Close modal" at bounding box center [892, 171] width 17 height 17
